Goal: Task Accomplishment & Management: Manage account settings

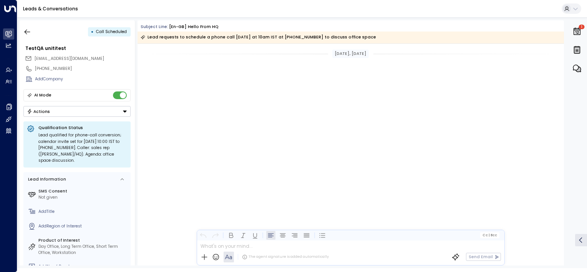
scroll to position [1521, 0]
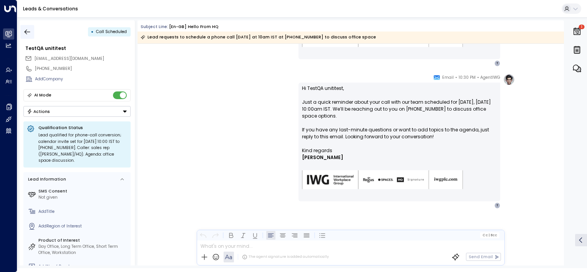
click at [27, 32] on icon "button" at bounding box center [27, 32] width 8 height 8
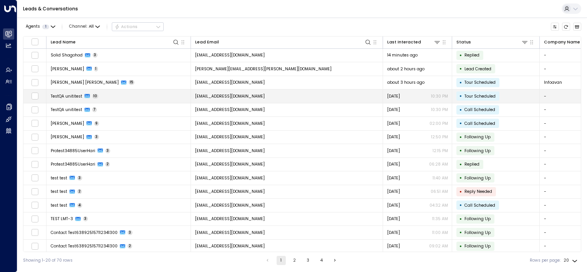
click at [327, 97] on td "[EMAIL_ADDRESS][DOMAIN_NAME]" at bounding box center [287, 95] width 192 height 13
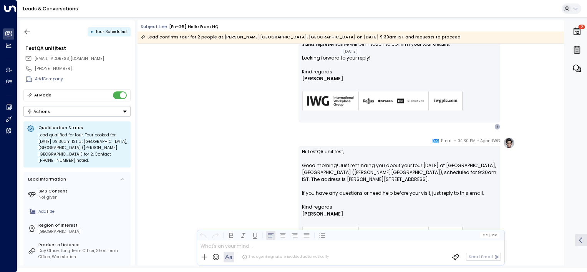
scroll to position [1767, 0]
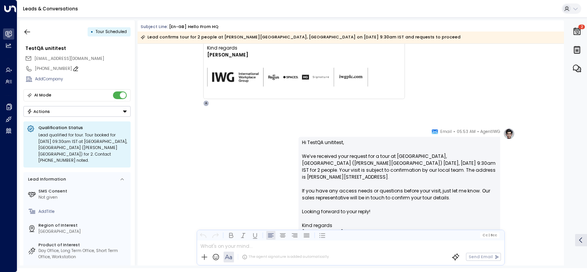
click at [73, 68] on icon at bounding box center [75, 68] width 5 height 5
type input "*"
click at [112, 81] on icon at bounding box center [111, 80] width 5 height 3
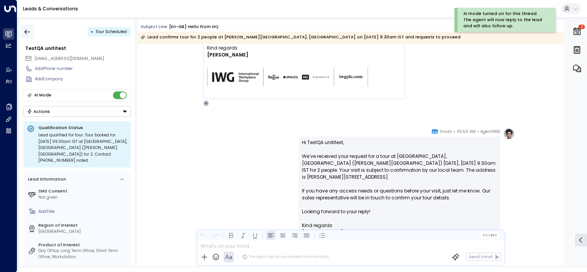
click at [29, 31] on icon "button" at bounding box center [27, 32] width 8 height 8
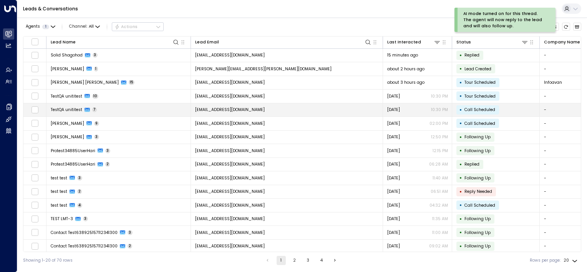
click at [118, 108] on td "TestQA unititest 7" at bounding box center [118, 109] width 144 height 13
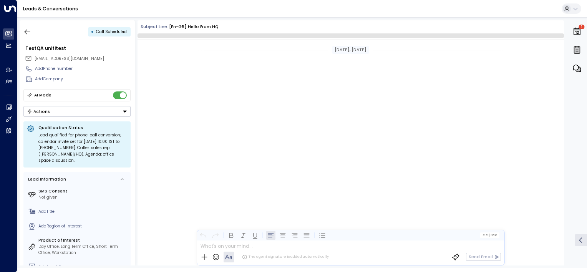
scroll to position [1358, 0]
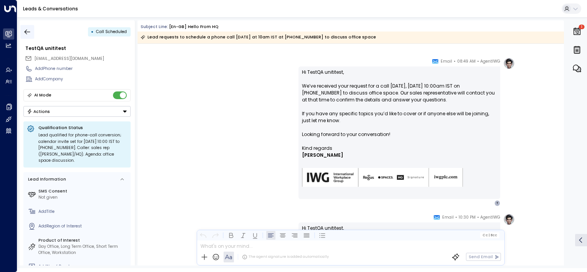
click at [27, 30] on icon "button" at bounding box center [27, 32] width 8 height 8
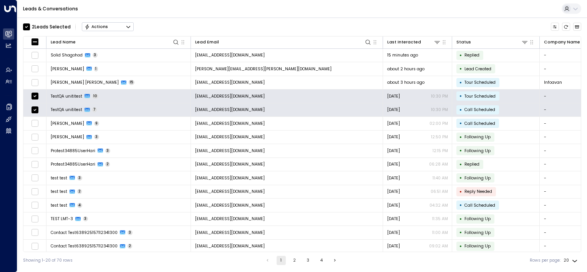
click at [114, 26] on button "Actions" at bounding box center [108, 26] width 52 height 9
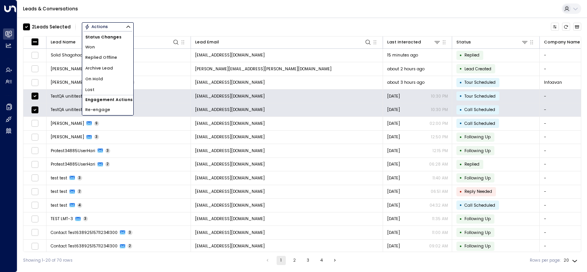
click at [105, 69] on span "Archive Lead" at bounding box center [99, 68] width 28 height 6
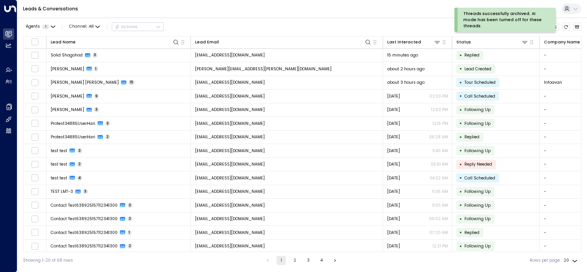
click at [516, 17] on div "Threads successfully archived. AI mode has been turned off for these threads." at bounding box center [503, 20] width 81 height 18
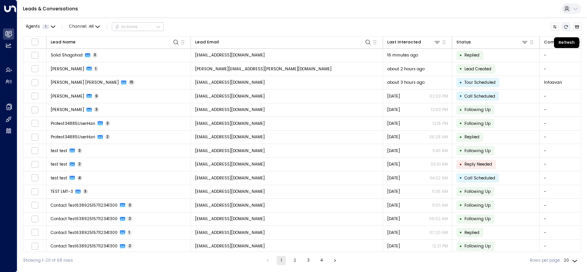
click at [564, 25] on icon "Refresh" at bounding box center [565, 27] width 5 height 5
click at [569, 26] on button "Refresh" at bounding box center [566, 27] width 8 height 8
click at [564, 27] on icon "Refresh" at bounding box center [566, 26] width 4 height 3
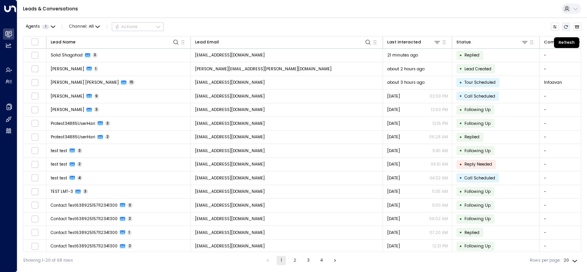
click at [564, 27] on icon "Refresh" at bounding box center [566, 26] width 4 height 3
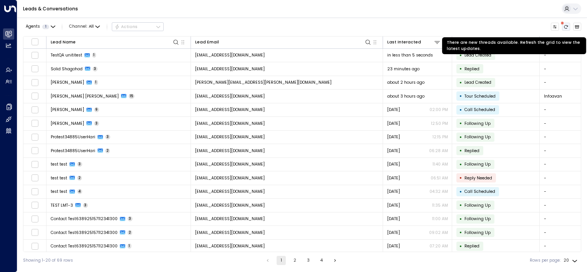
click at [565, 25] on icon "There are new threads available. Refresh the grid to view the latest updates." at bounding box center [565, 27] width 5 height 5
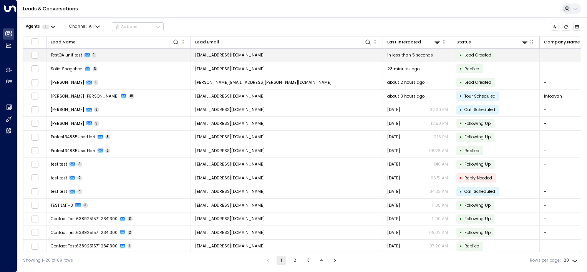
click at [311, 53] on td "testqa.unititest@yahoo.com" at bounding box center [287, 55] width 192 height 13
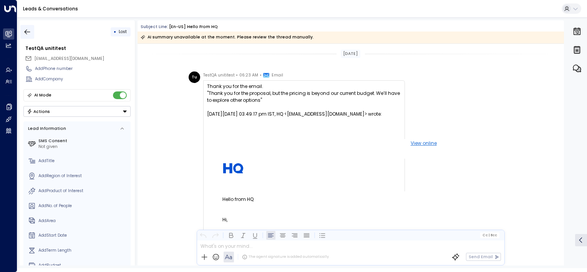
click at [29, 31] on icon "button" at bounding box center [27, 32] width 8 height 8
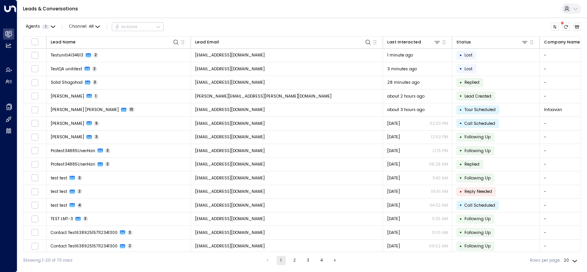
drag, startPoint x: 565, startPoint y: 26, endPoint x: 559, endPoint y: 26, distance: 5.8
click at [565, 26] on icon "There are new threads available. Refresh the grid to view the latest updates." at bounding box center [565, 27] width 5 height 5
click at [567, 26] on icon "Refresh" at bounding box center [565, 27] width 5 height 5
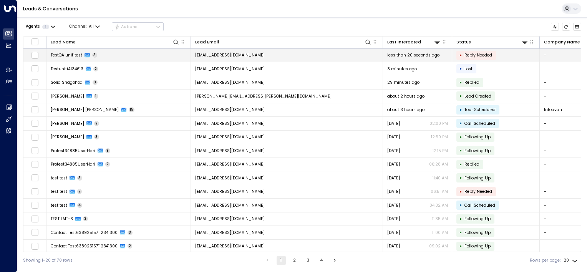
click at [270, 54] on td "testqa.unititest@yahoo.com" at bounding box center [287, 55] width 192 height 13
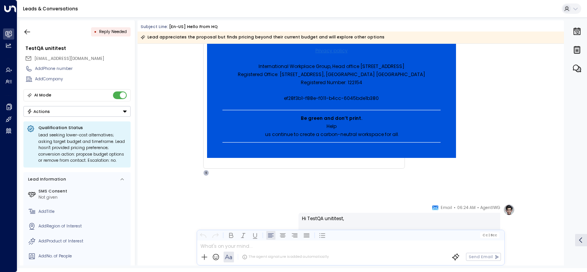
scroll to position [242, 0]
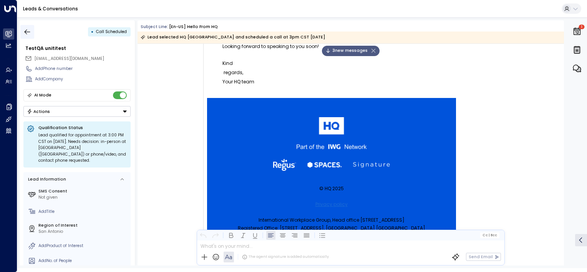
click at [26, 32] on icon "button" at bounding box center [27, 32] width 8 height 8
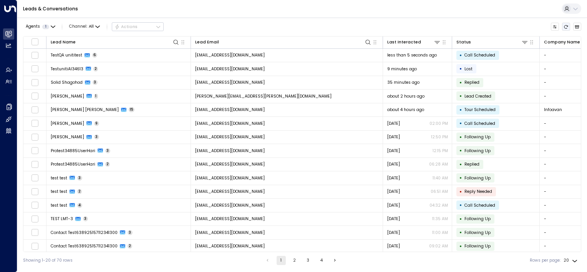
click at [565, 27] on icon "Refresh" at bounding box center [565, 27] width 5 height 5
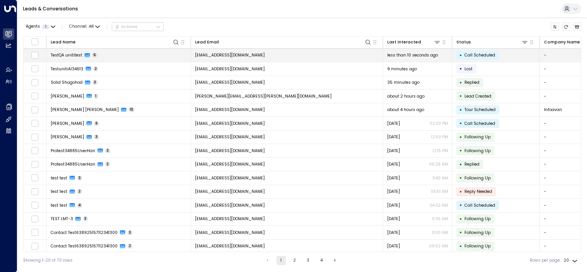
click at [267, 55] on td "testqa.unititest@yahoo.com" at bounding box center [287, 55] width 192 height 13
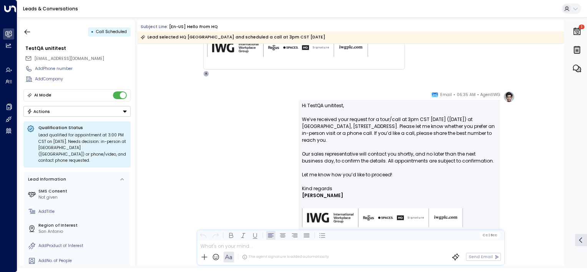
scroll to position [1220, 0]
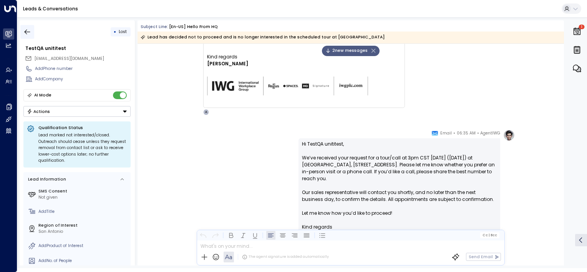
click at [27, 32] on icon "button" at bounding box center [27, 32] width 8 height 8
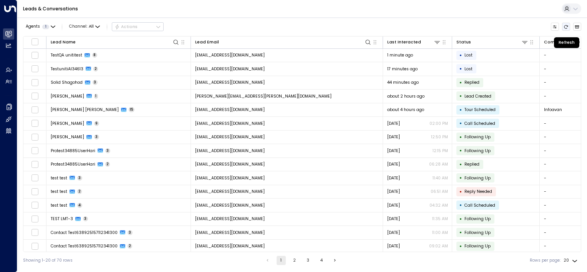
click at [567, 26] on icon "Refresh" at bounding box center [565, 27] width 5 height 5
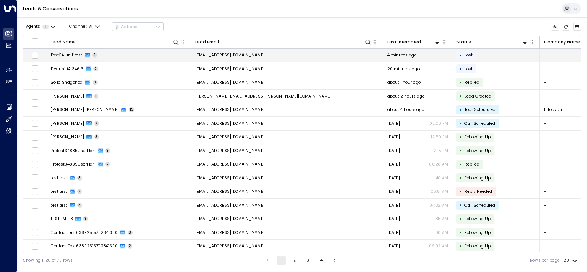
click at [272, 54] on td "testqa.unititest@yahoo.com" at bounding box center [287, 55] width 192 height 13
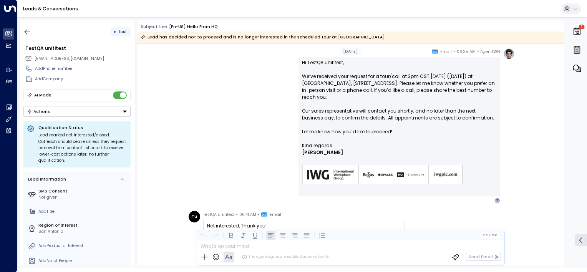
scroll to position [1181, 0]
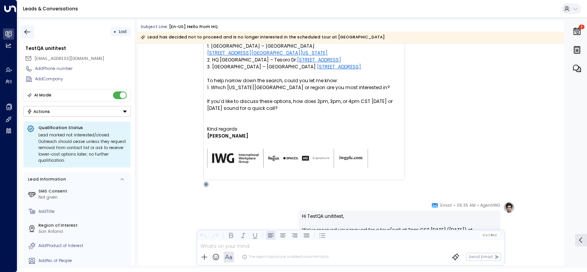
click at [26, 29] on icon "button" at bounding box center [28, 31] width 6 height 5
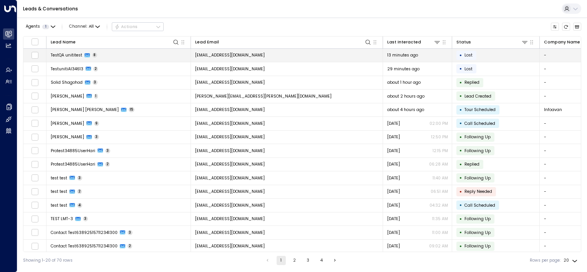
click at [289, 56] on td "testqa.unititest@yahoo.com" at bounding box center [287, 55] width 192 height 13
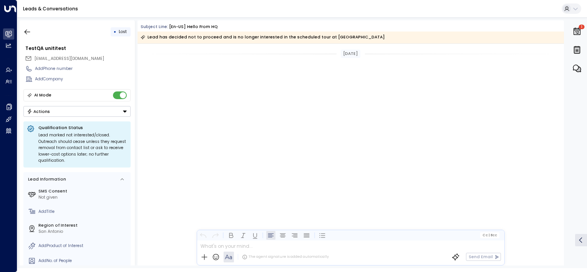
scroll to position [1557, 0]
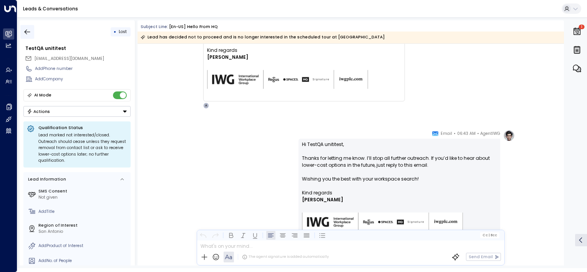
click at [26, 30] on icon "button" at bounding box center [28, 31] width 6 height 5
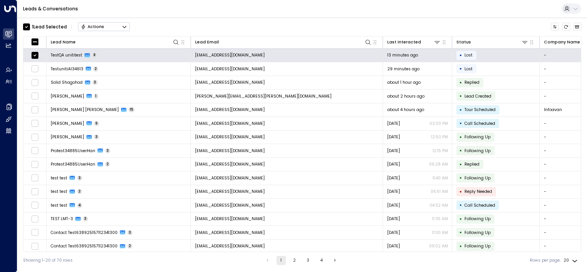
click at [112, 27] on button "Actions" at bounding box center [104, 26] width 52 height 9
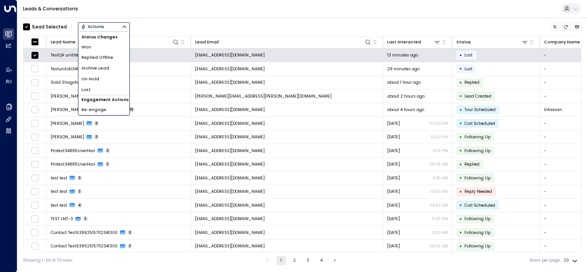
click at [104, 70] on span "Archive Lead" at bounding box center [95, 68] width 28 height 6
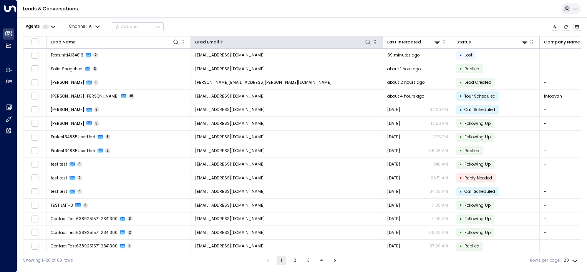
click at [214, 43] on div "Lead Email" at bounding box center [207, 42] width 24 height 7
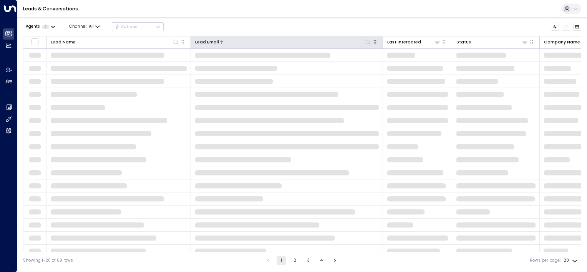
click at [214, 43] on div "Lead Email" at bounding box center [207, 42] width 24 height 7
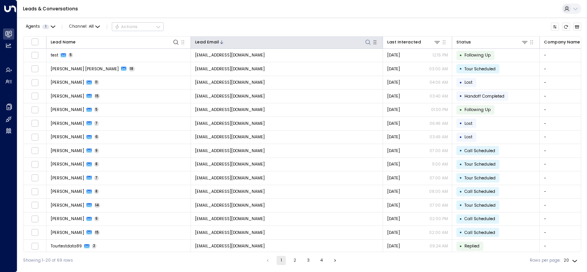
click at [366, 41] on icon at bounding box center [368, 42] width 6 height 6
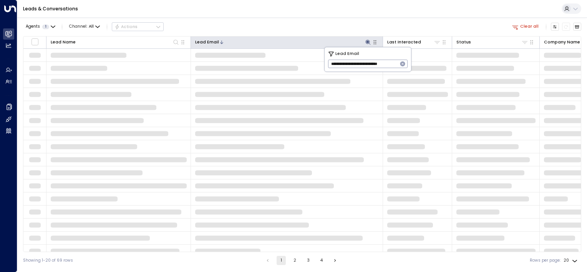
type input "**********"
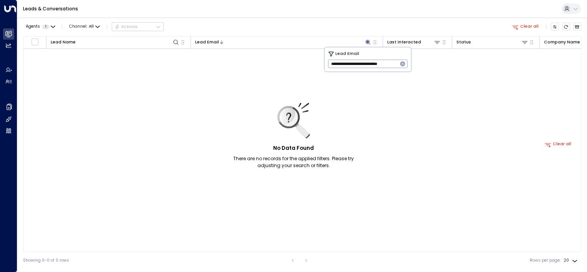
click at [402, 63] on icon "button" at bounding box center [402, 64] width 6 height 6
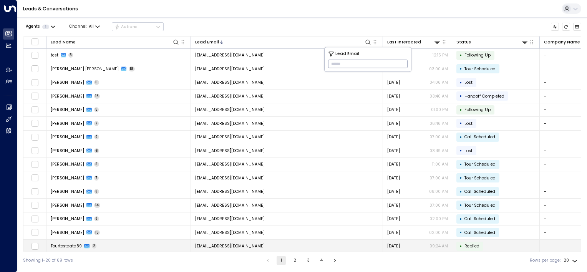
scroll to position [0, 486]
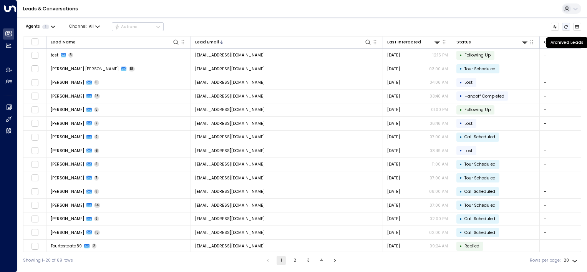
click at [565, 26] on icon "Refresh" at bounding box center [565, 27] width 5 height 5
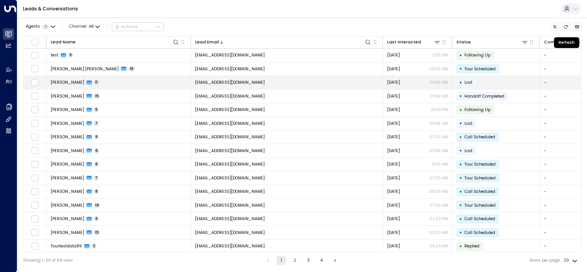
drag, startPoint x: 564, startPoint y: 26, endPoint x: 462, endPoint y: 84, distance: 117.0
click at [564, 26] on icon "Refresh" at bounding box center [565, 27] width 5 height 5
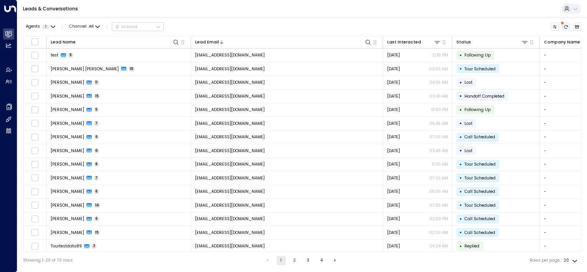
click at [566, 25] on icon "There are new threads available. Refresh the grid to view the latest updates." at bounding box center [565, 27] width 5 height 5
click at [565, 28] on icon "Refresh" at bounding box center [566, 26] width 4 height 3
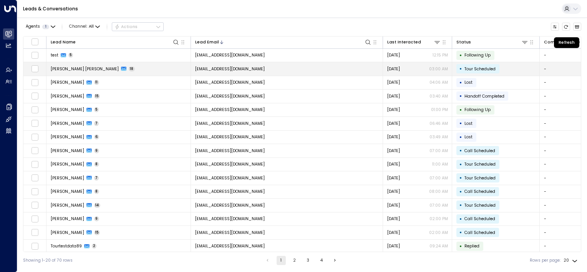
click at [565, 26] on icon "Refresh" at bounding box center [565, 27] width 5 height 5
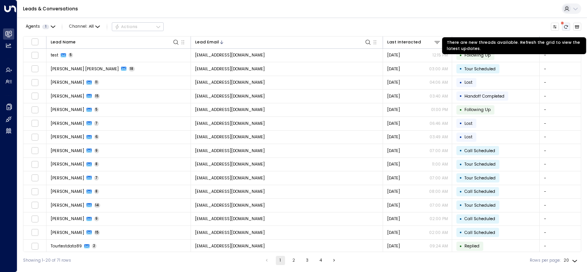
click at [568, 24] on button "There are new threads available. Refresh the grid to view the latest updates." at bounding box center [566, 27] width 8 height 8
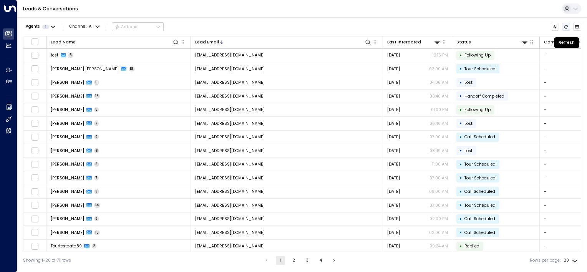
click at [565, 28] on icon "Refresh" at bounding box center [565, 27] width 5 height 5
click at [565, 25] on icon "Refresh" at bounding box center [565, 27] width 5 height 5
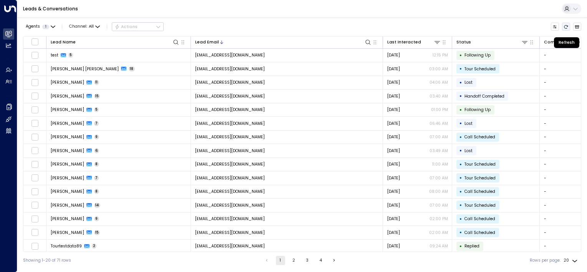
click at [565, 25] on icon "Refresh" at bounding box center [565, 27] width 5 height 5
click at [567, 26] on icon "Refresh" at bounding box center [565, 27] width 5 height 5
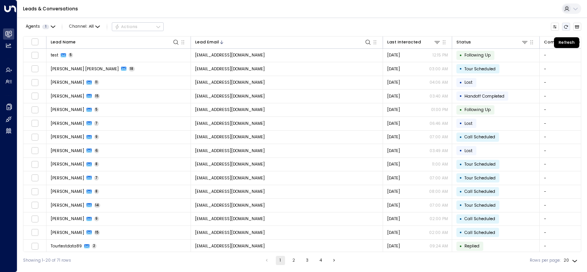
click at [567, 26] on icon "Refresh" at bounding box center [565, 27] width 5 height 5
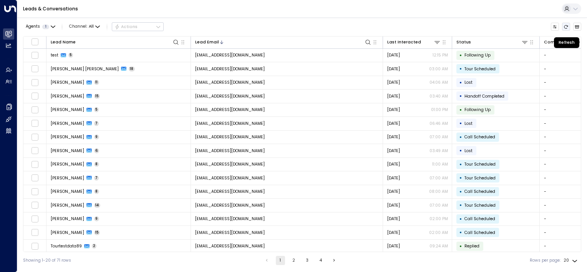
click at [567, 26] on icon "Refresh" at bounding box center [565, 27] width 5 height 5
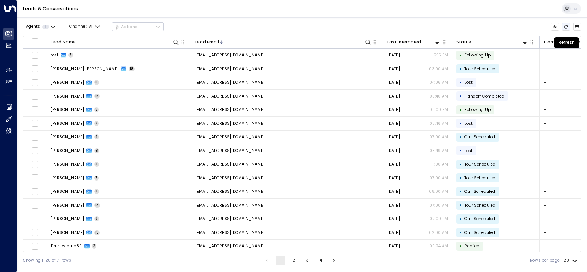
click at [564, 23] on button "Refresh" at bounding box center [566, 27] width 8 height 8
click at [567, 26] on icon "Refresh" at bounding box center [565, 27] width 5 height 5
click at [566, 26] on icon "Refresh" at bounding box center [565, 27] width 5 height 5
click at [566, 25] on icon "Refresh" at bounding box center [565, 27] width 5 height 5
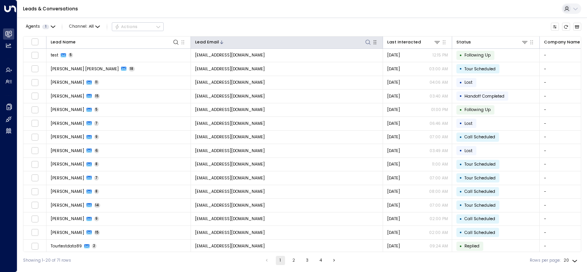
click at [257, 44] on div at bounding box center [295, 41] width 153 height 7
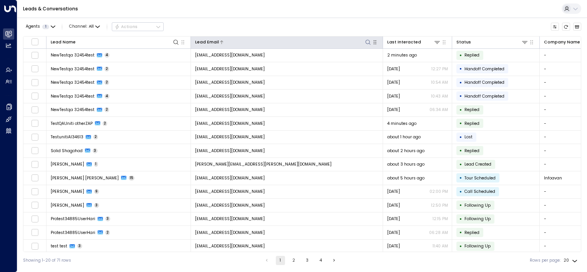
click at [323, 40] on div at bounding box center [295, 41] width 153 height 7
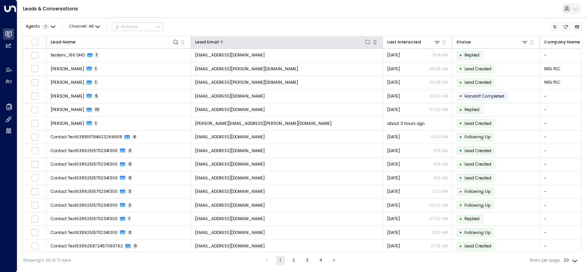
click at [368, 41] on icon at bounding box center [368, 42] width 6 height 6
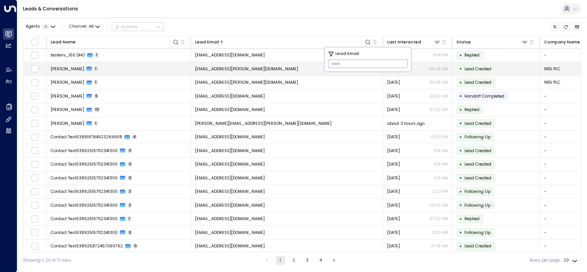
paste input "**********"
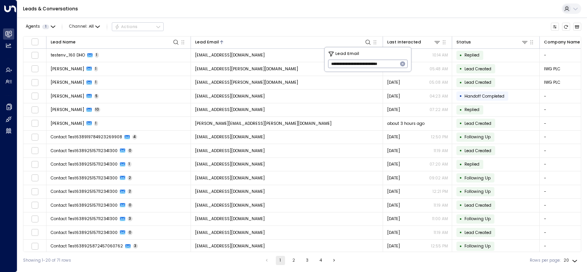
type input "**********"
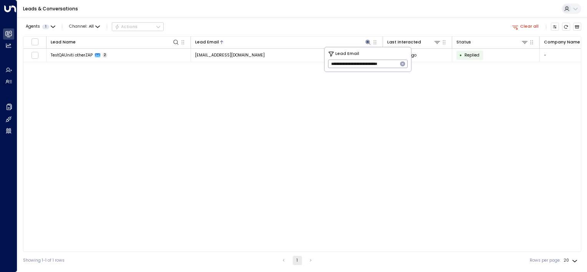
click at [313, 98] on div "Lead Name Lead Email Last Interacted Status Company Name Product # of people AI…" at bounding box center [302, 144] width 558 height 216
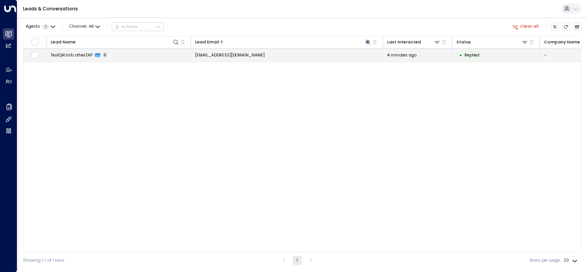
click at [260, 53] on span "[EMAIL_ADDRESS][DOMAIN_NAME]" at bounding box center [230, 55] width 70 height 6
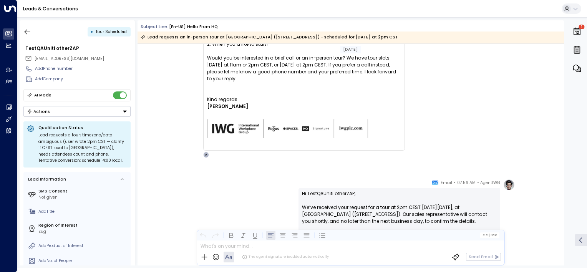
scroll to position [1067, 0]
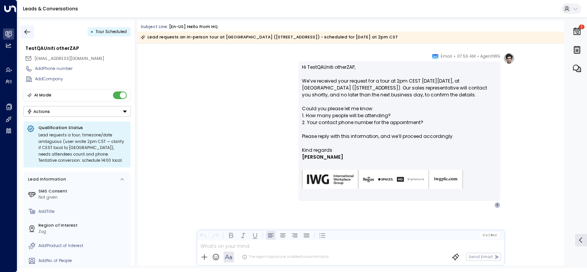
click at [31, 30] on button "button" at bounding box center [27, 32] width 14 height 14
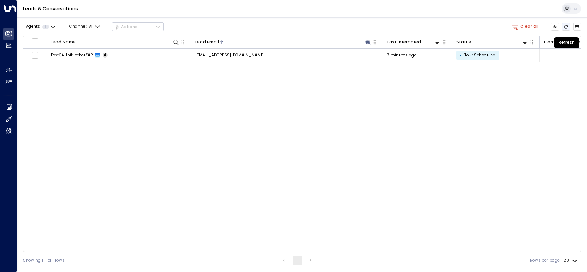
click at [565, 26] on icon "Refresh" at bounding box center [565, 27] width 5 height 5
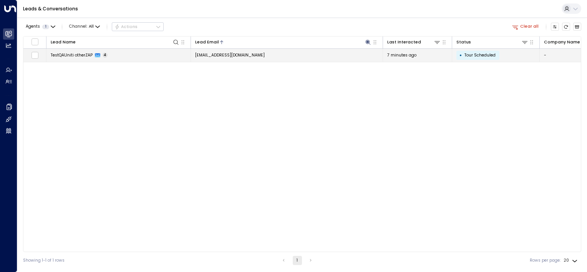
click at [307, 56] on td "[EMAIL_ADDRESS][DOMAIN_NAME]" at bounding box center [287, 55] width 192 height 13
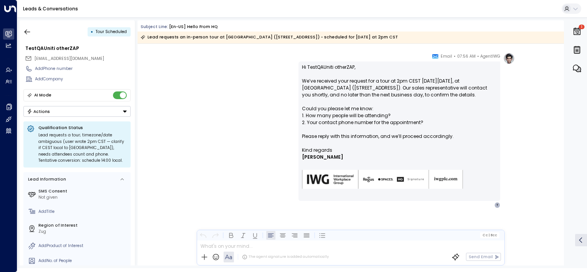
scroll to position [913, 0]
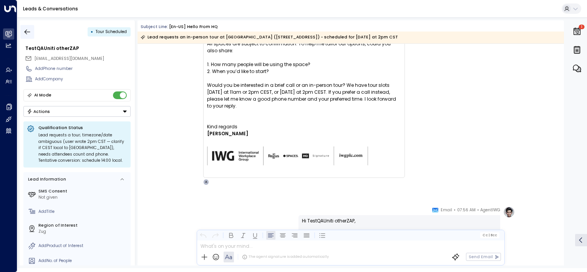
click at [26, 31] on icon "button" at bounding box center [28, 31] width 6 height 5
